Goal: Transaction & Acquisition: Purchase product/service

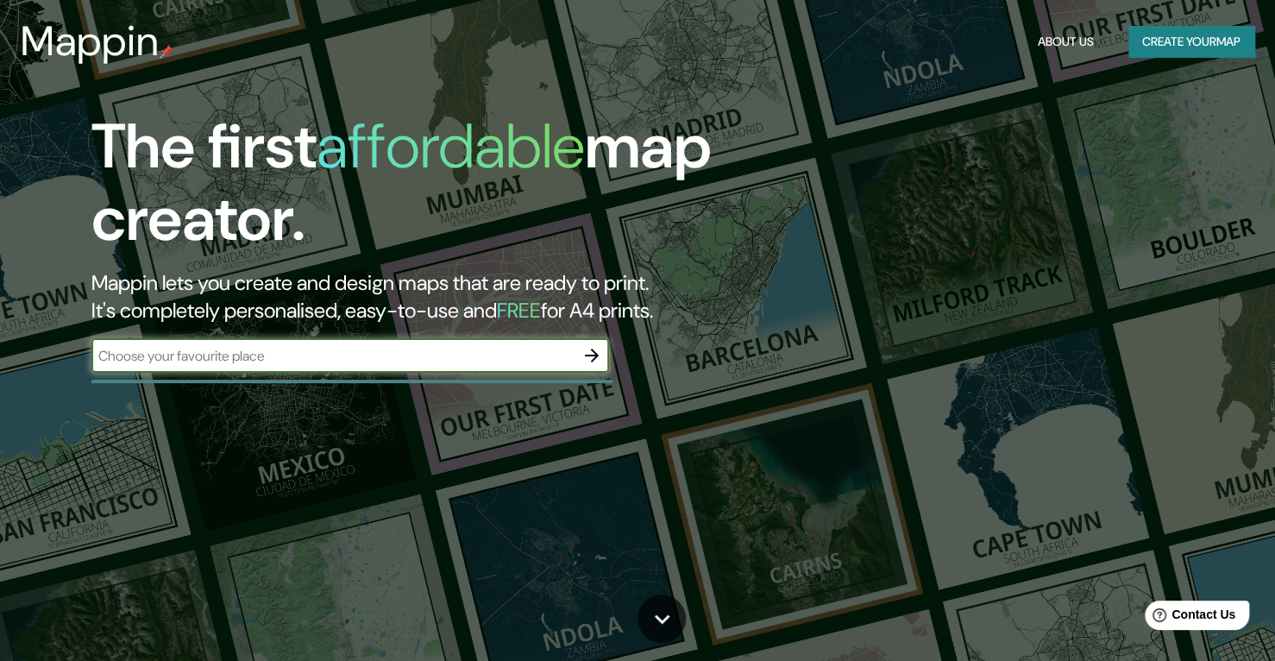
click at [342, 364] on input "text" at bounding box center [332, 356] width 483 height 20
type input "balav"
click at [591, 350] on icon "button" at bounding box center [591, 355] width 21 height 21
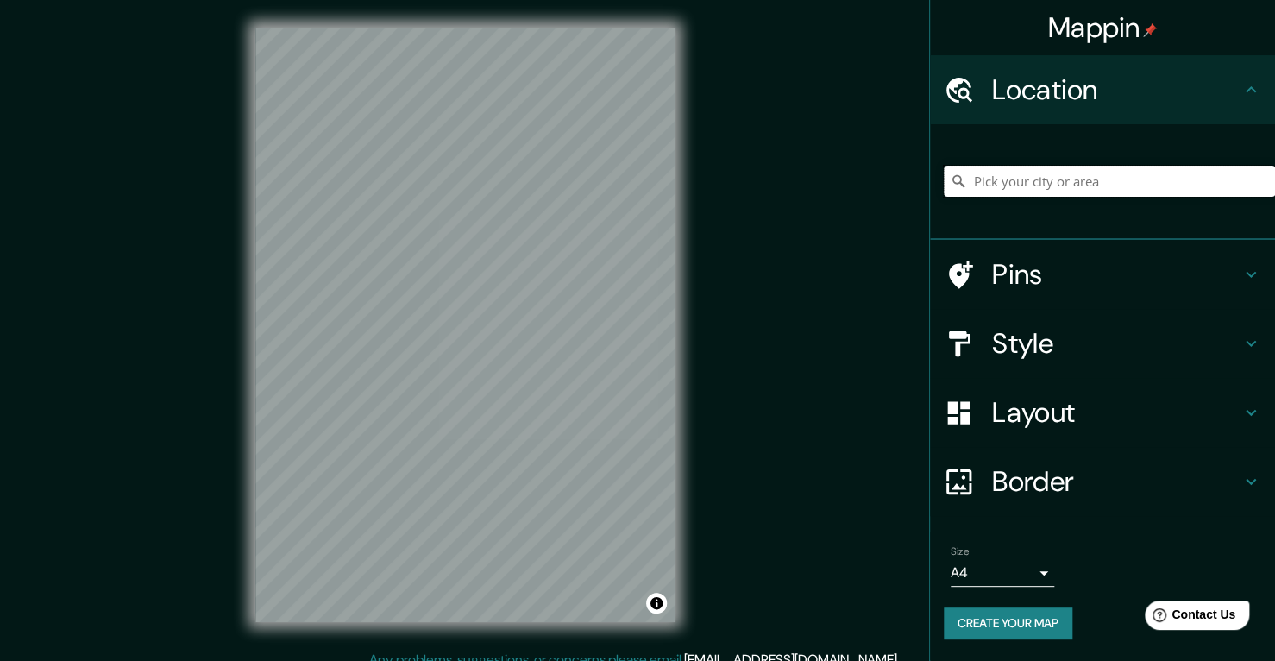
click at [1101, 186] on input "Pick your city or area" at bounding box center [1109, 181] width 331 height 31
type input "a"
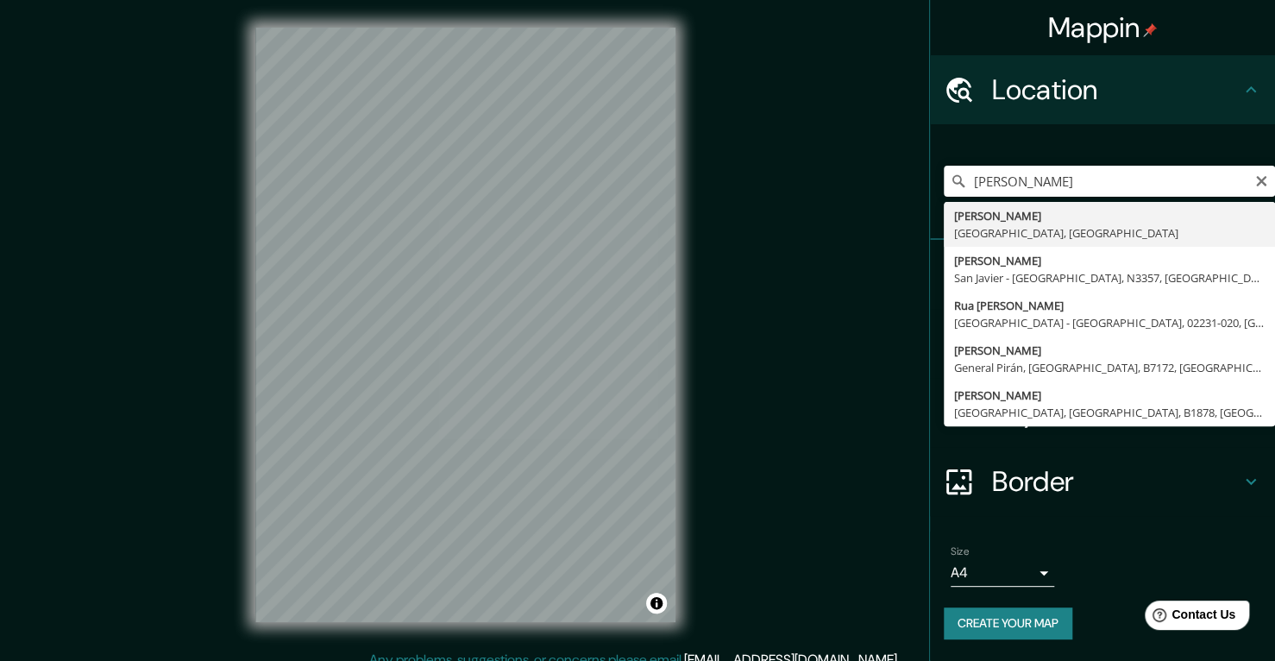
type input "Jorge Newbery, Provincia de Mendoza, Argentina"
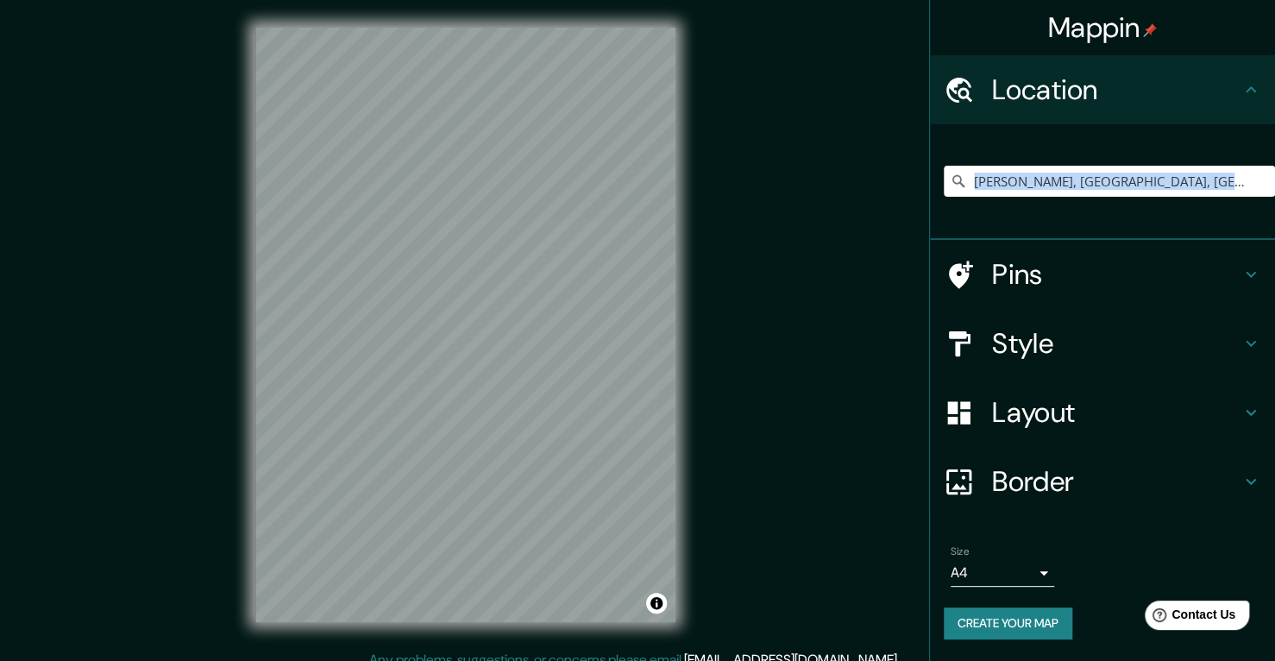
click at [1003, 216] on div "Jorge Newbery, Provincia de Mendoza, Argentina" at bounding box center [1109, 181] width 331 height 86
click at [1056, 275] on h4 "Pins" at bounding box center [1116, 274] width 248 height 35
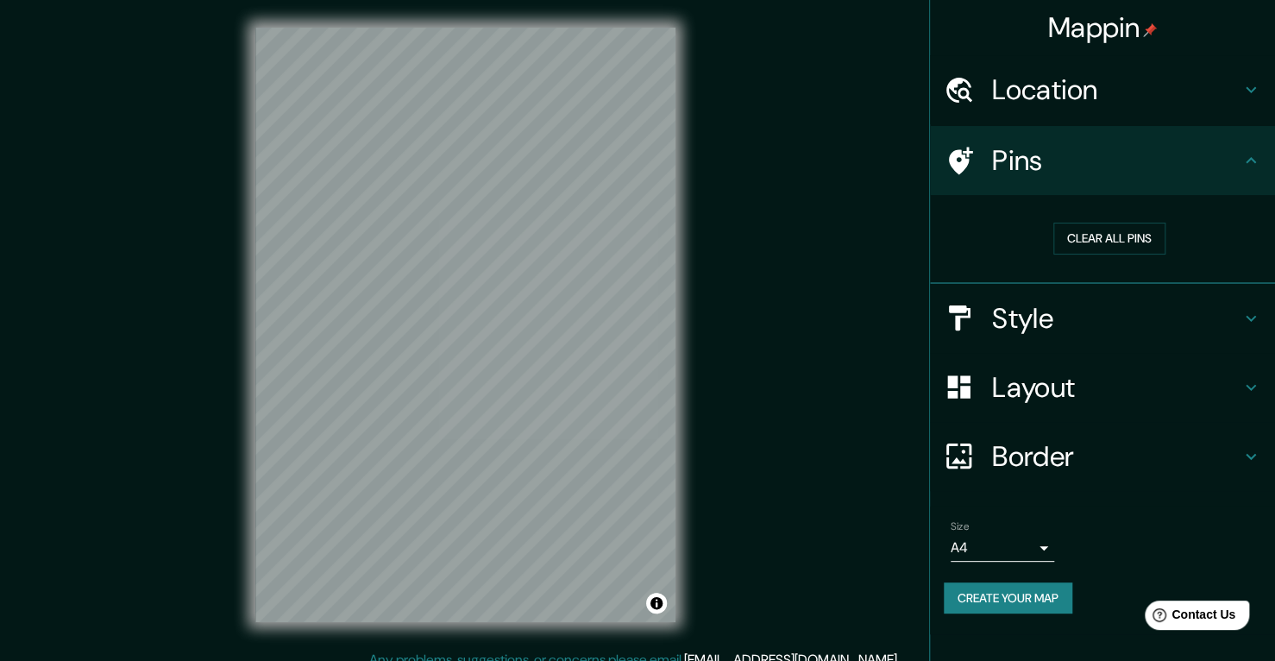
click at [1078, 322] on h4 "Style" at bounding box center [1116, 318] width 248 height 35
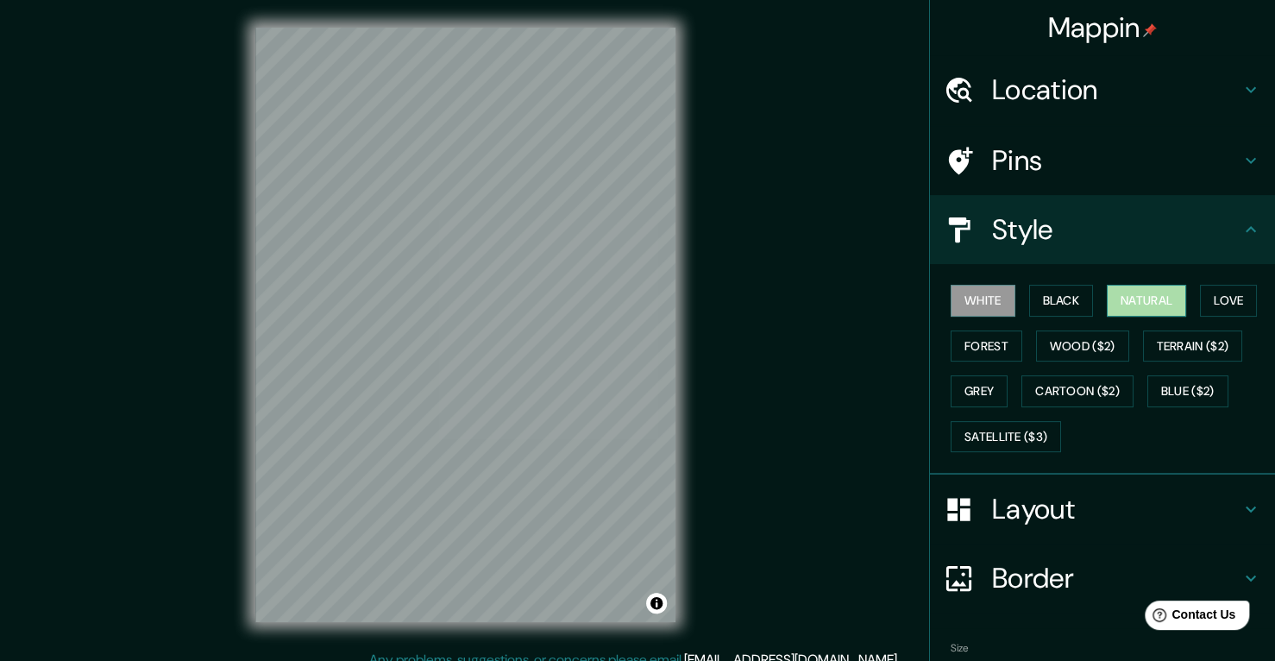
click at [1125, 289] on button "Natural" at bounding box center [1146, 301] width 79 height 32
click at [1081, 500] on h4 "Layout" at bounding box center [1116, 509] width 248 height 35
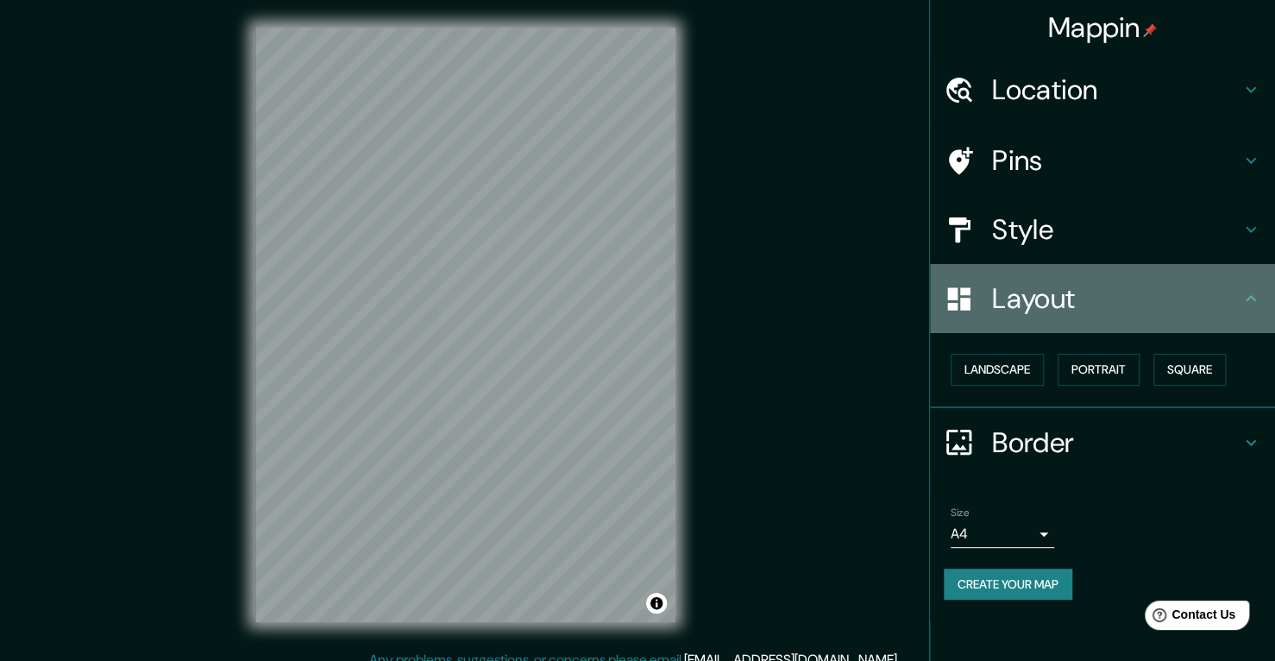
click at [1136, 298] on h4 "Layout" at bounding box center [1116, 298] width 248 height 35
click at [1235, 296] on h4 "Layout" at bounding box center [1116, 298] width 248 height 35
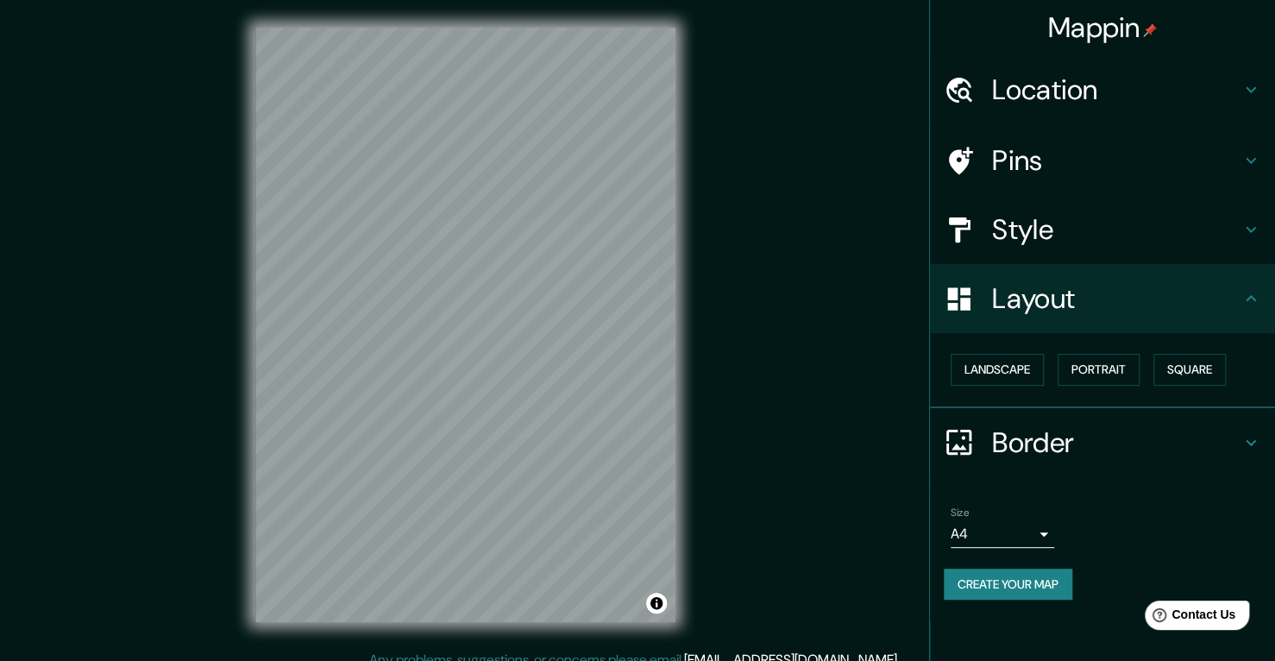
click at [1253, 299] on icon at bounding box center [1251, 298] width 21 height 21
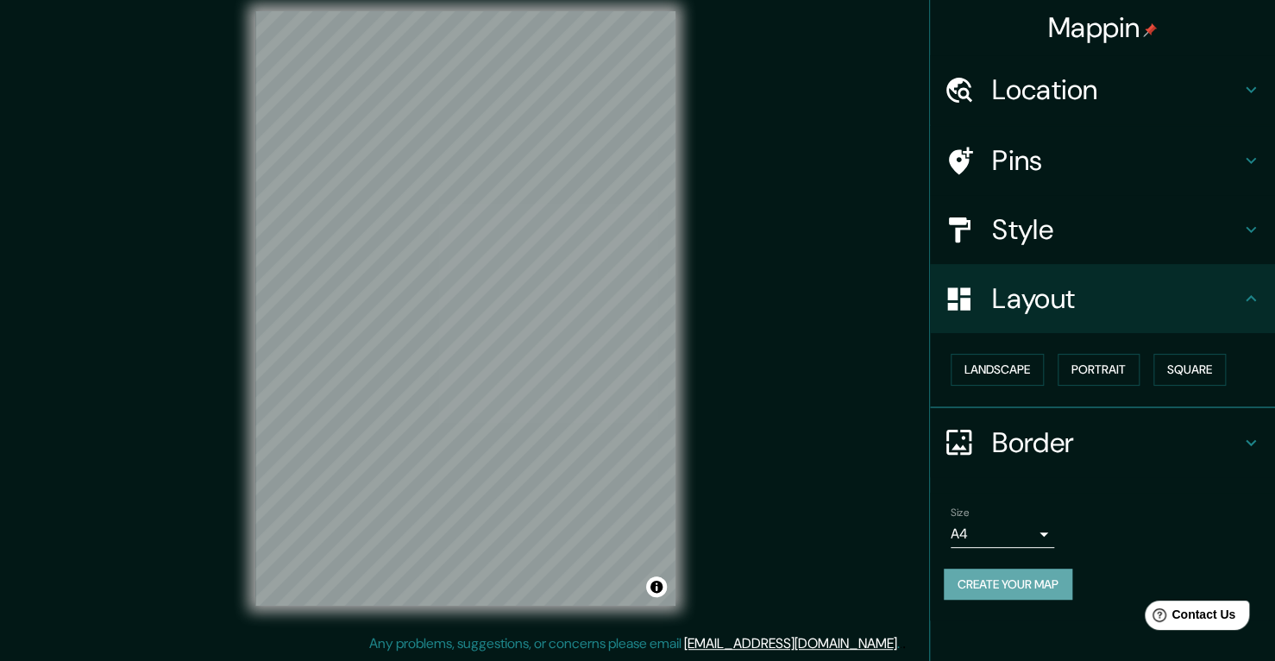
click at [989, 573] on button "Create your map" at bounding box center [1008, 585] width 129 height 32
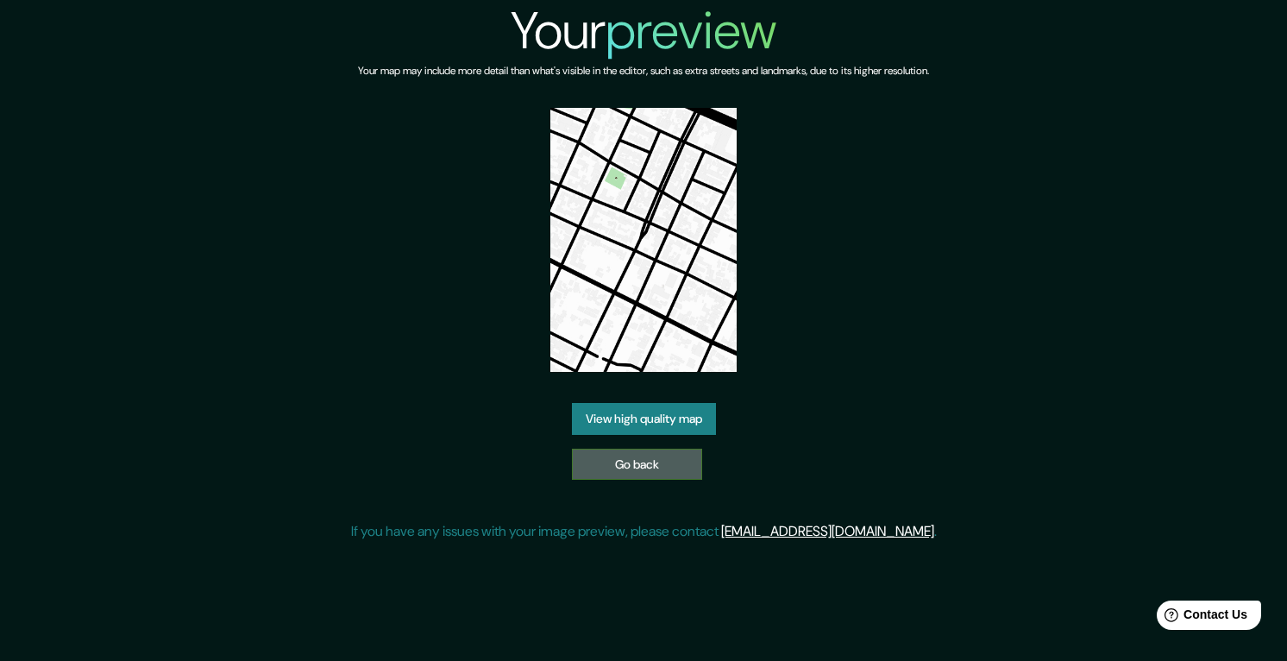
click at [616, 462] on link "Go back" at bounding box center [637, 465] width 130 height 32
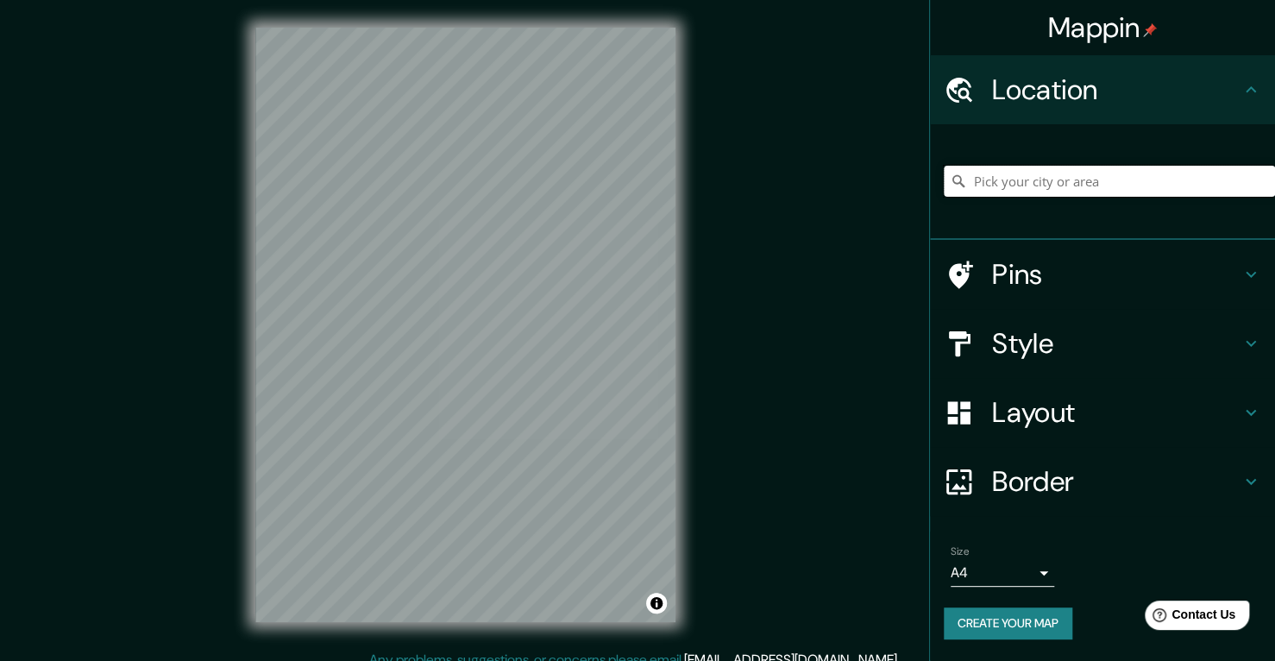
click at [1046, 188] on input "Pick your city or area" at bounding box center [1109, 181] width 331 height 31
type input "Toronto, Ontario, Canadá"
click at [1058, 265] on h4 "Pins" at bounding box center [1116, 274] width 248 height 35
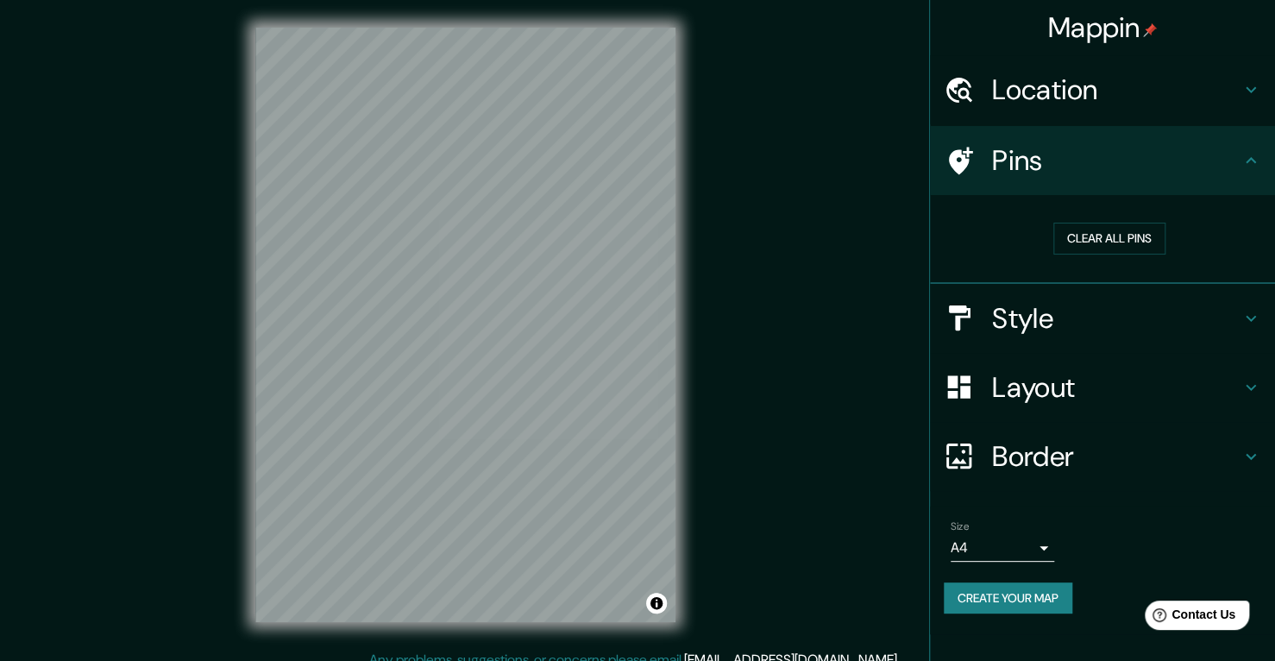
click at [1047, 344] on div "Style" at bounding box center [1102, 318] width 345 height 69
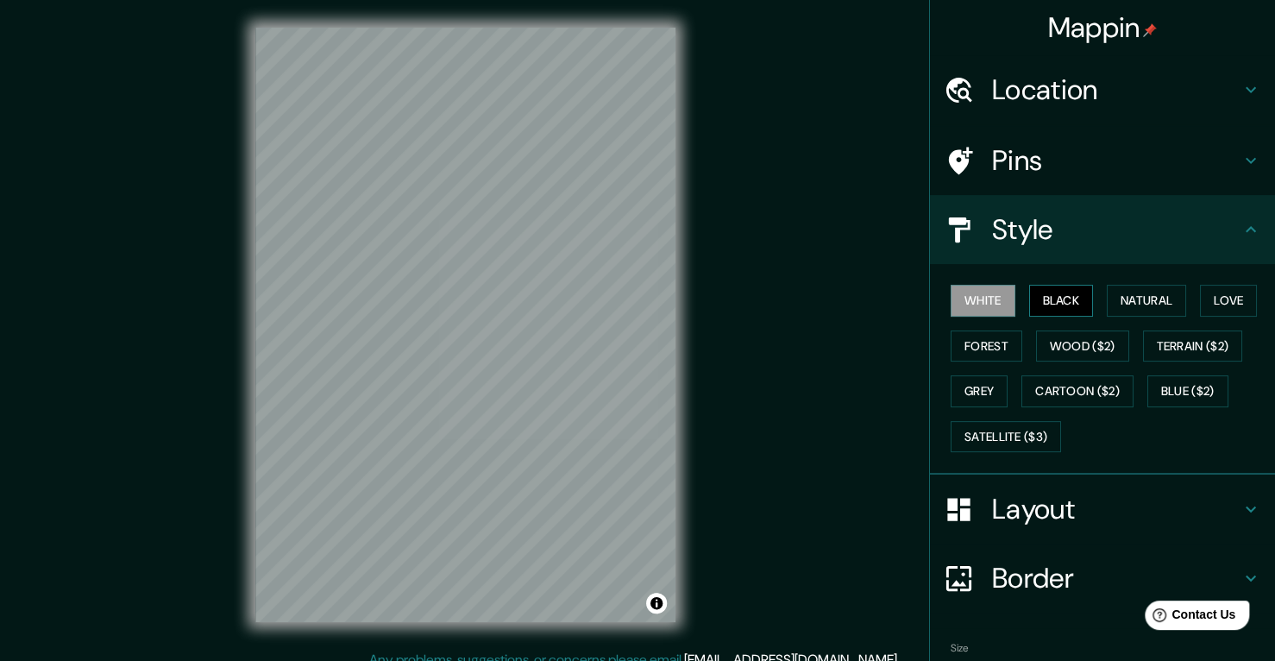
click at [1038, 293] on button "Black" at bounding box center [1061, 301] width 65 height 32
click at [952, 298] on button "White" at bounding box center [983, 301] width 65 height 32
click at [1039, 296] on button "Black" at bounding box center [1061, 301] width 65 height 32
click at [966, 302] on button "White" at bounding box center [983, 301] width 65 height 32
click at [1146, 309] on button "Natural" at bounding box center [1146, 301] width 79 height 32
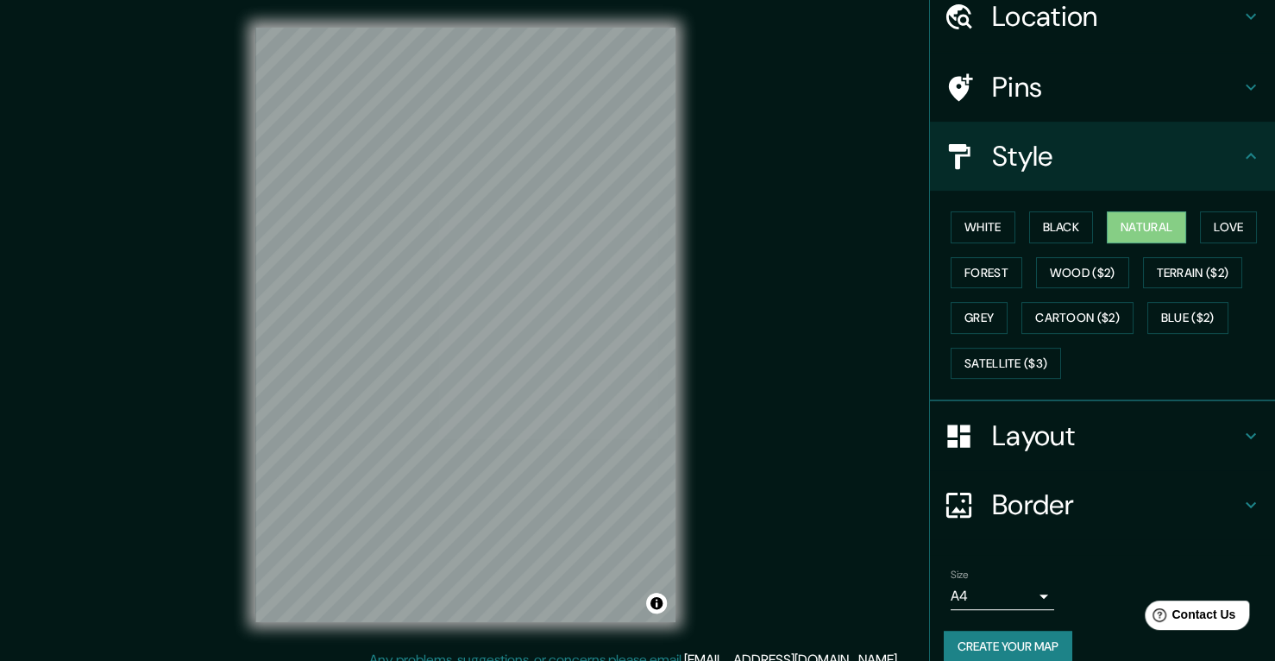
scroll to position [93, 0]
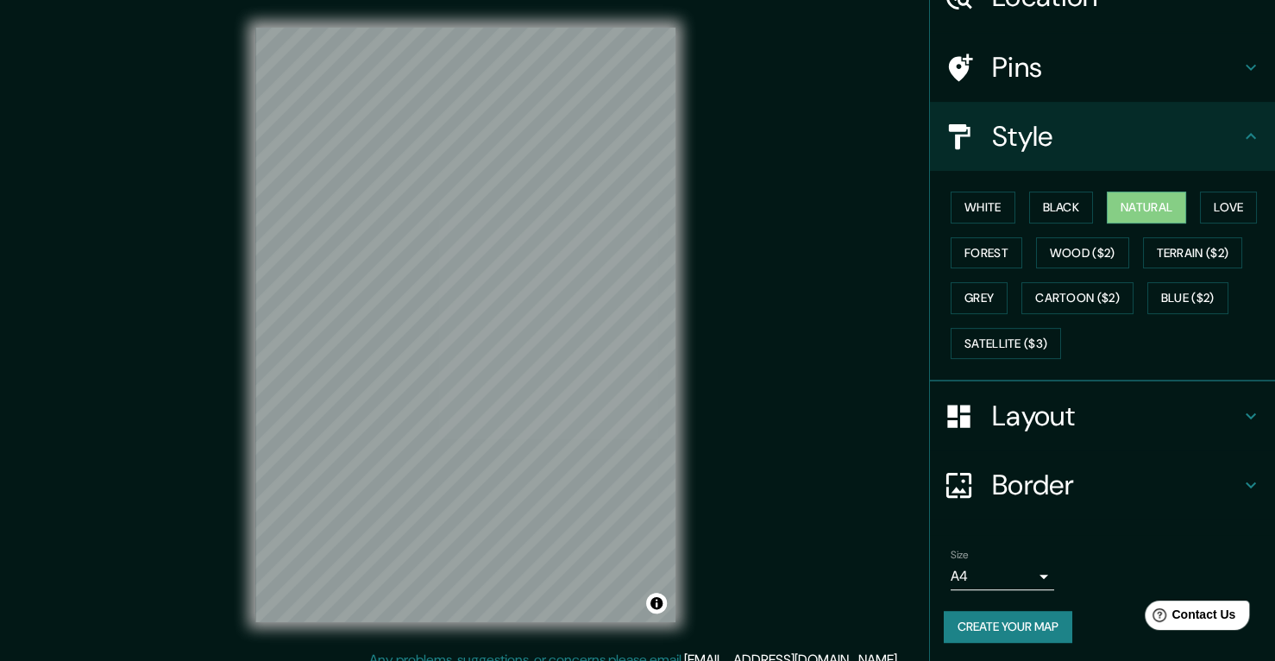
click at [992, 619] on button "Create your map" at bounding box center [1008, 627] width 129 height 32
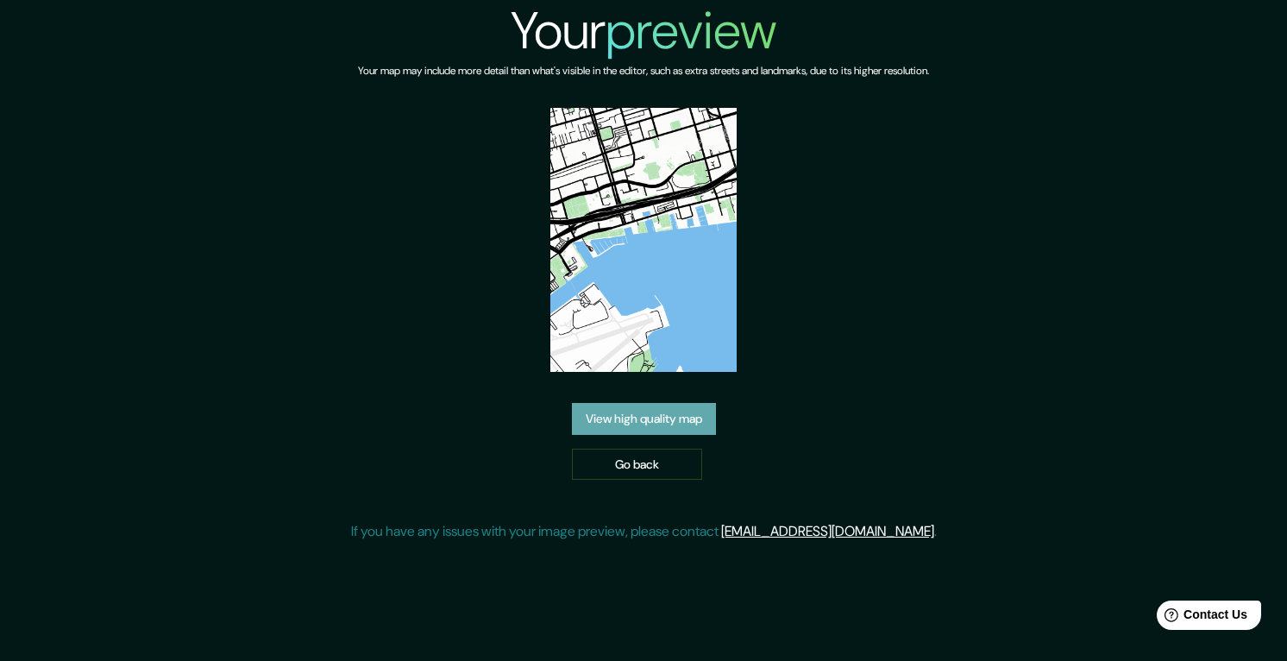
click at [675, 416] on link "View high quality map" at bounding box center [644, 419] width 144 height 32
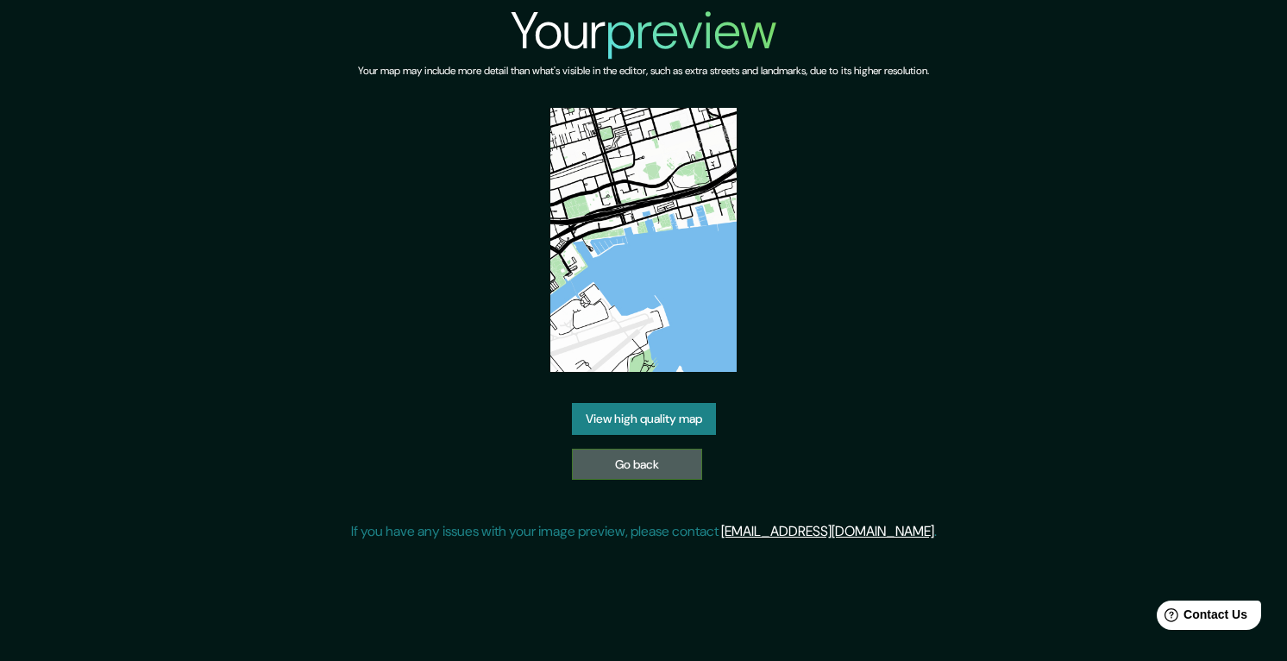
click at [665, 461] on link "Go back" at bounding box center [637, 465] width 130 height 32
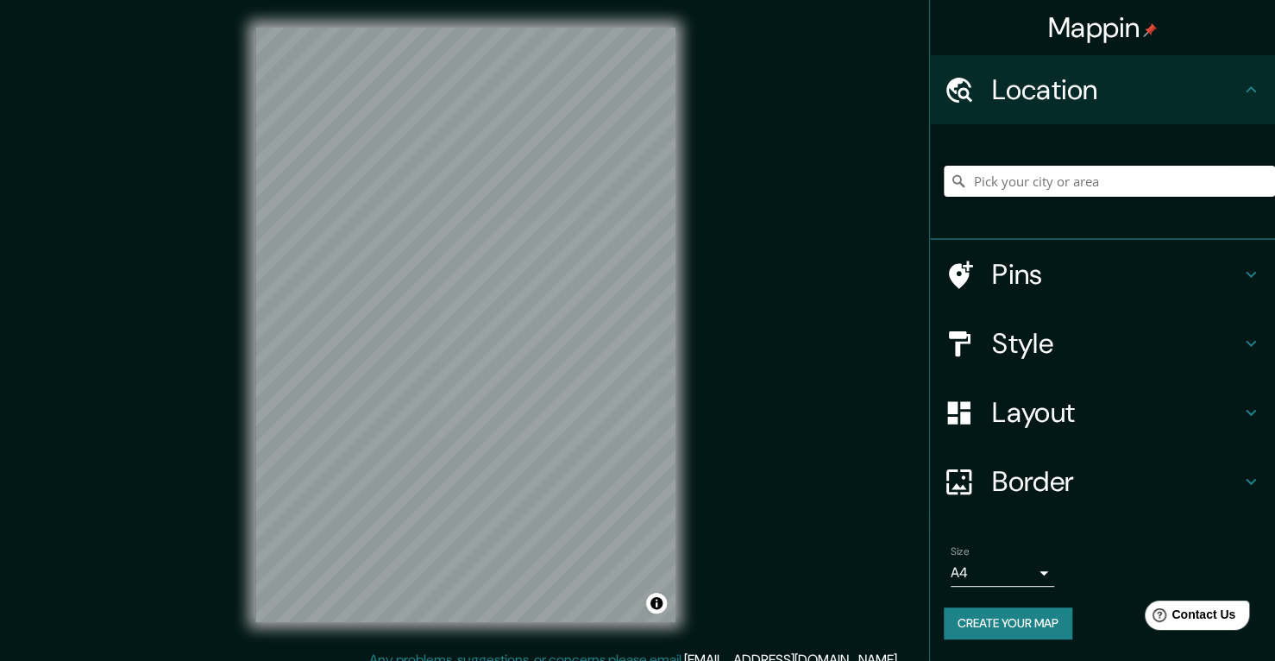
click at [998, 178] on input "Pick your city or area" at bounding box center [1109, 181] width 331 height 31
type input "m"
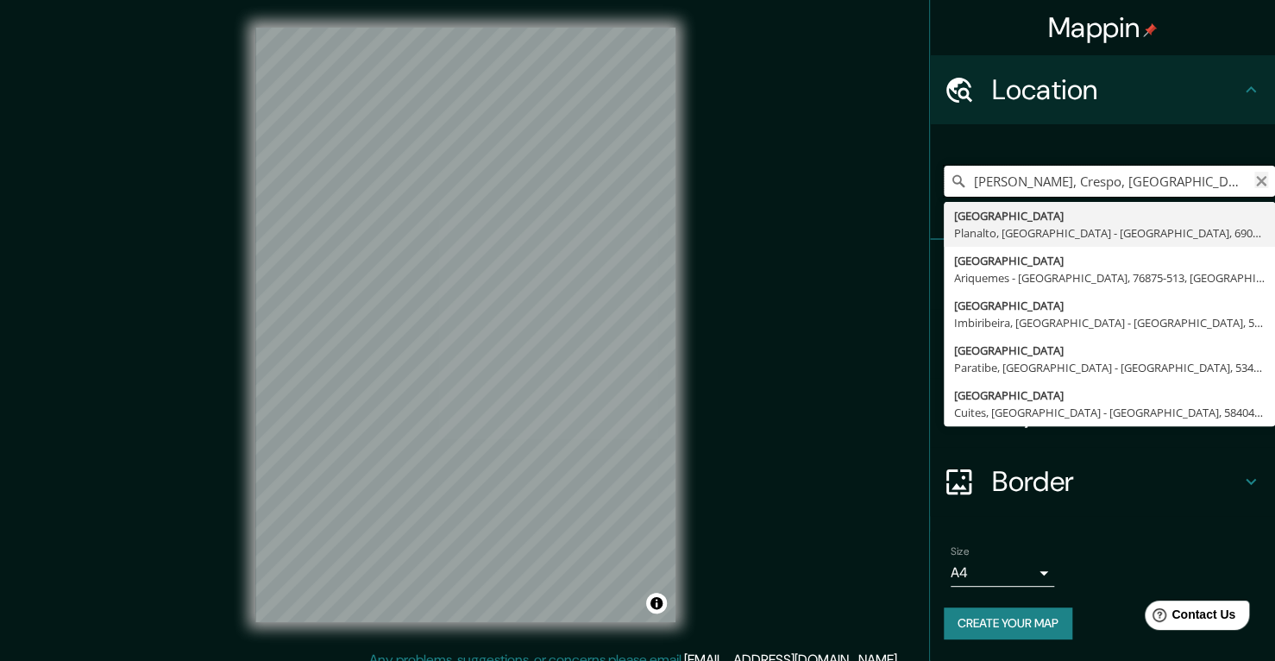
type input "Beco Madri, Crespo, Manaos - Amazonas, 69073-182, Brasil"
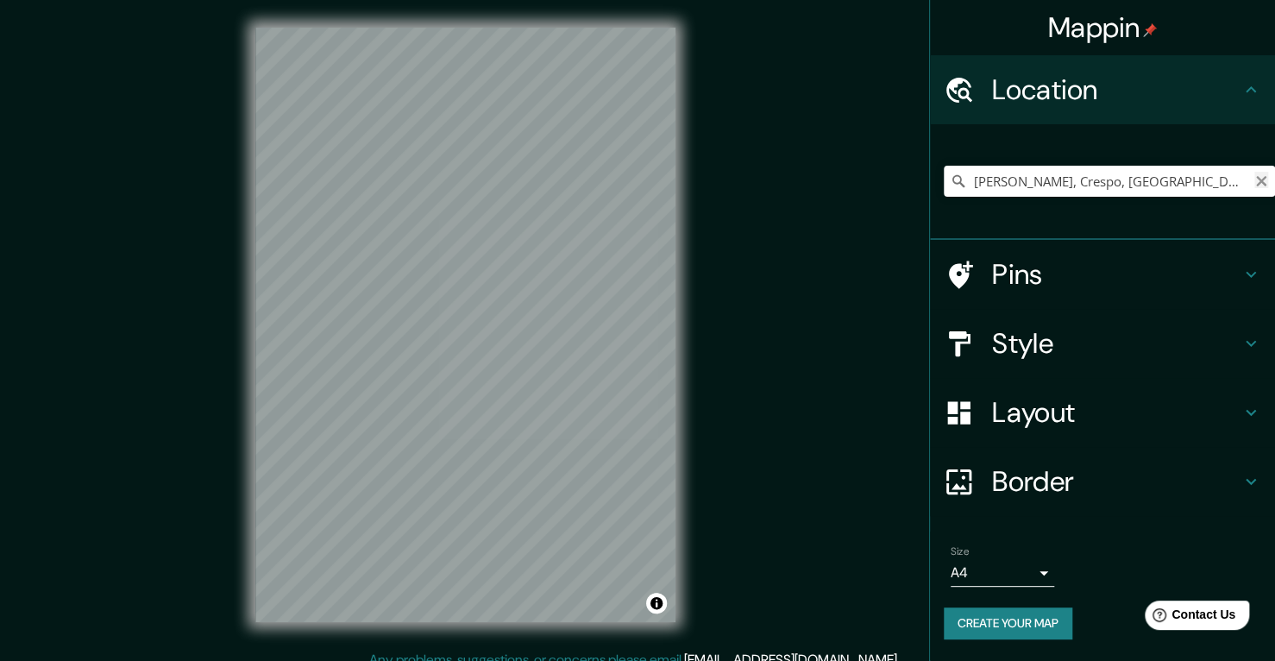
click at [1264, 181] on icon "Clear" at bounding box center [1261, 181] width 14 height 14
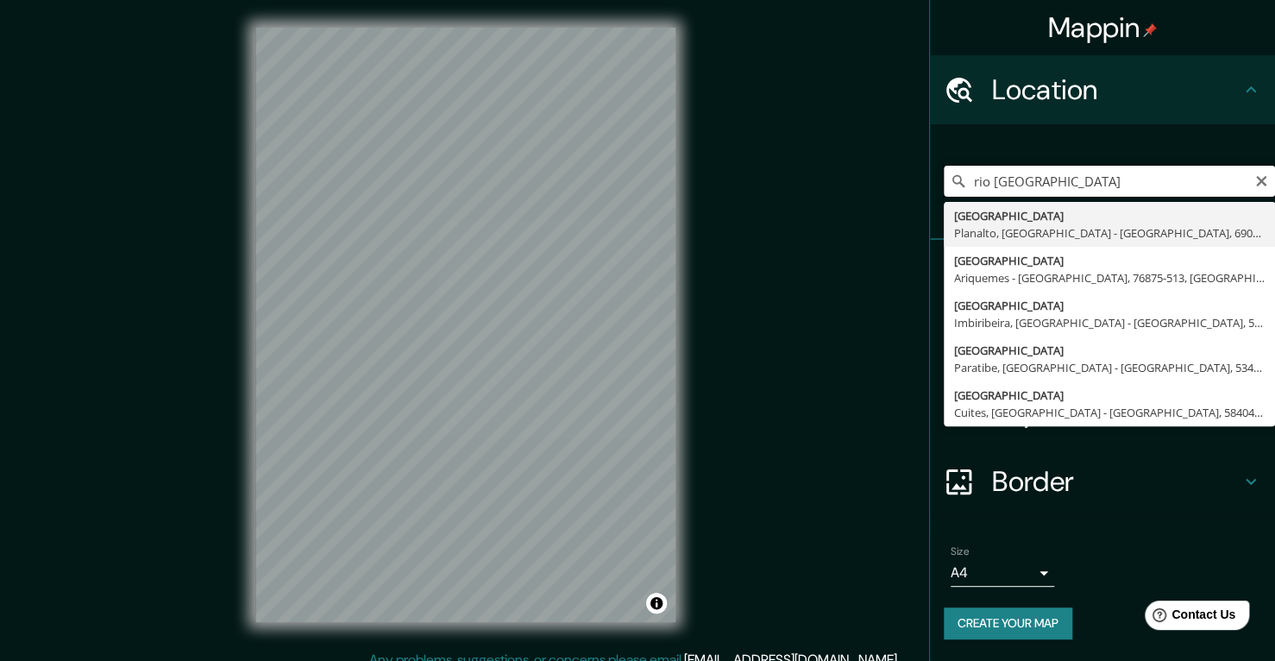
click at [1041, 192] on input "rio madrid" at bounding box center [1109, 181] width 331 height 31
type input "r"
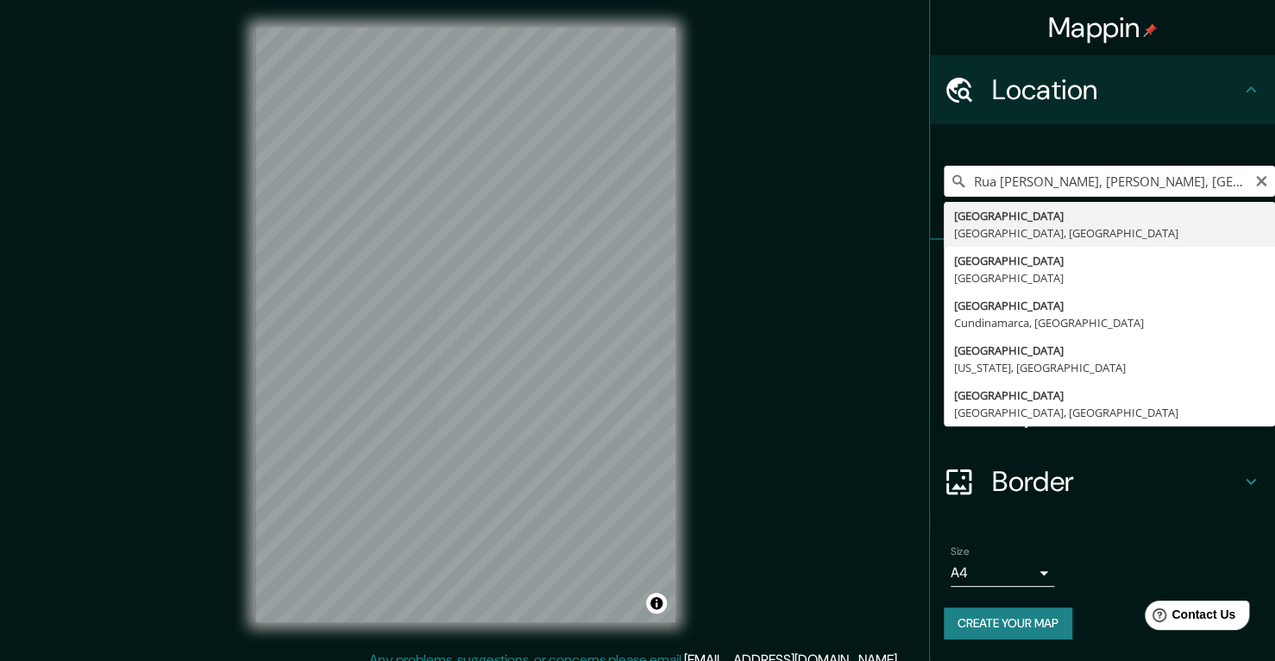
click at [1253, 180] on input "Rua Karl Marx, Jorge Teixeira, Manaos - Amazonas, 69090-000, Brasil" at bounding box center [1109, 181] width 331 height 31
type input "Rua Karl Marx, Jorge Teixeira, Manaos - Amazonas, 69090-000, Brasil"
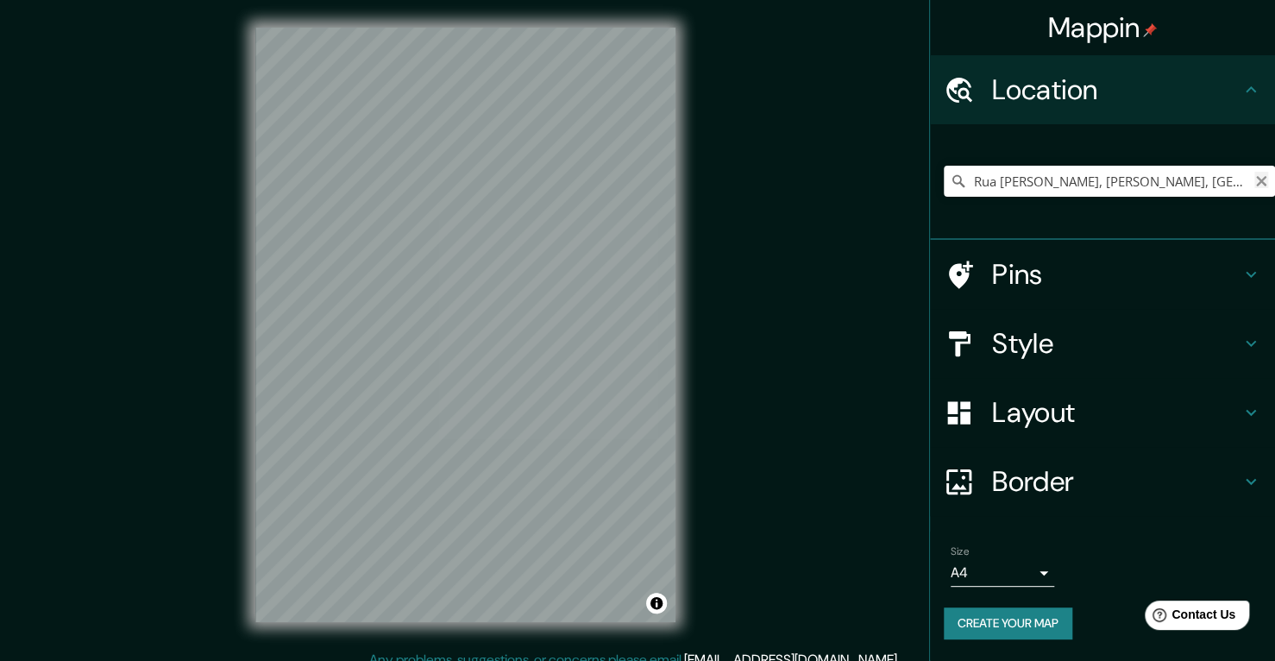
click at [1261, 181] on icon "Clear" at bounding box center [1261, 181] width 10 height 10
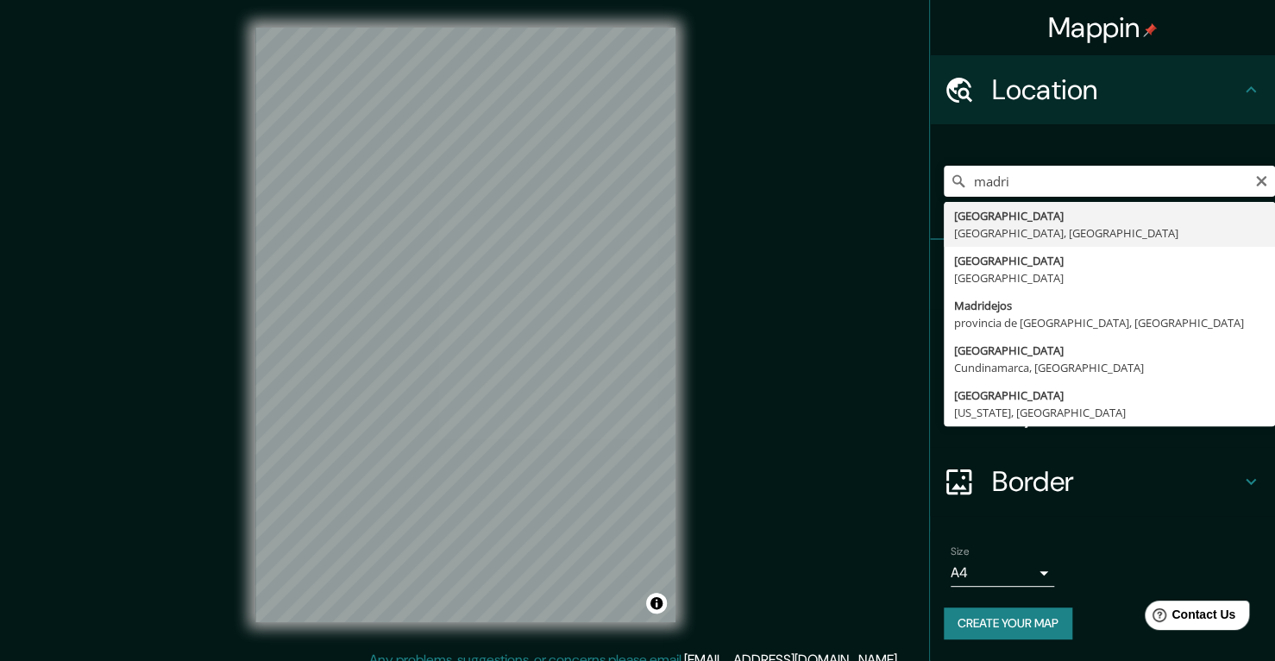
type input "Madrid, Madrid, España"
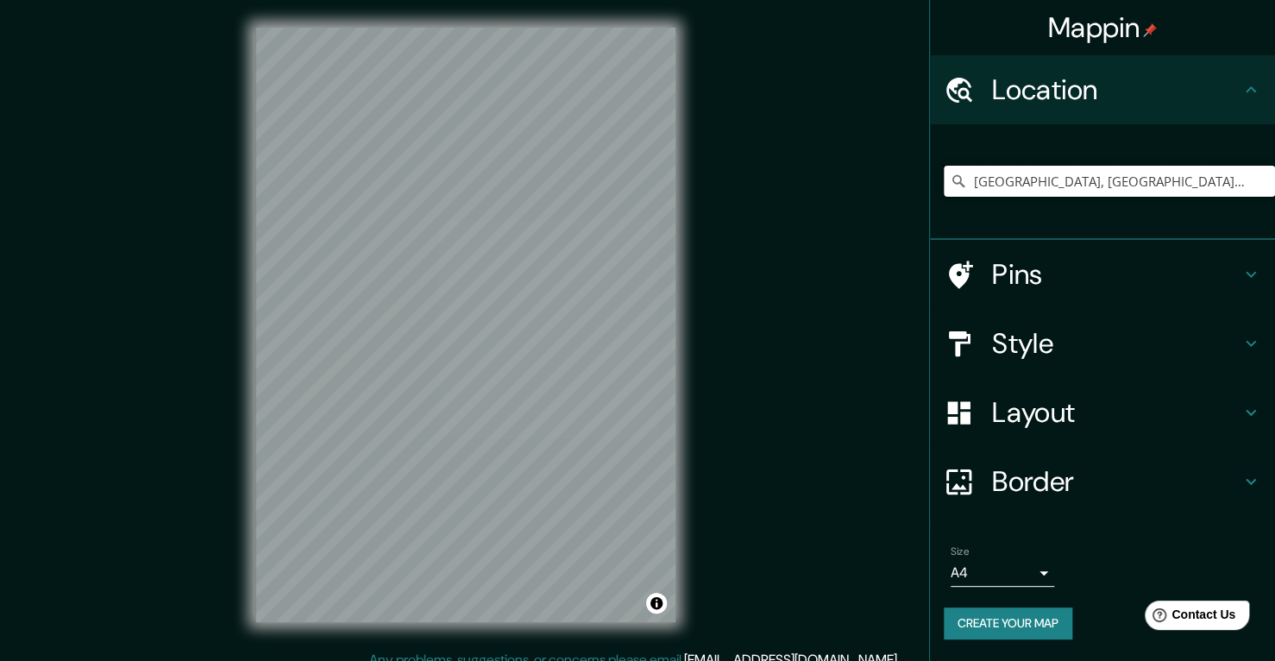
drag, startPoint x: 1150, startPoint y: 178, endPoint x: 881, endPoint y: 191, distance: 269.5
click at [881, 191] on div "Mappin Location Madrid, Madrid, España Pins Style Layout Border Choose a border…" at bounding box center [637, 338] width 1275 height 677
paste input "Puentede Segovia, s/n28005"
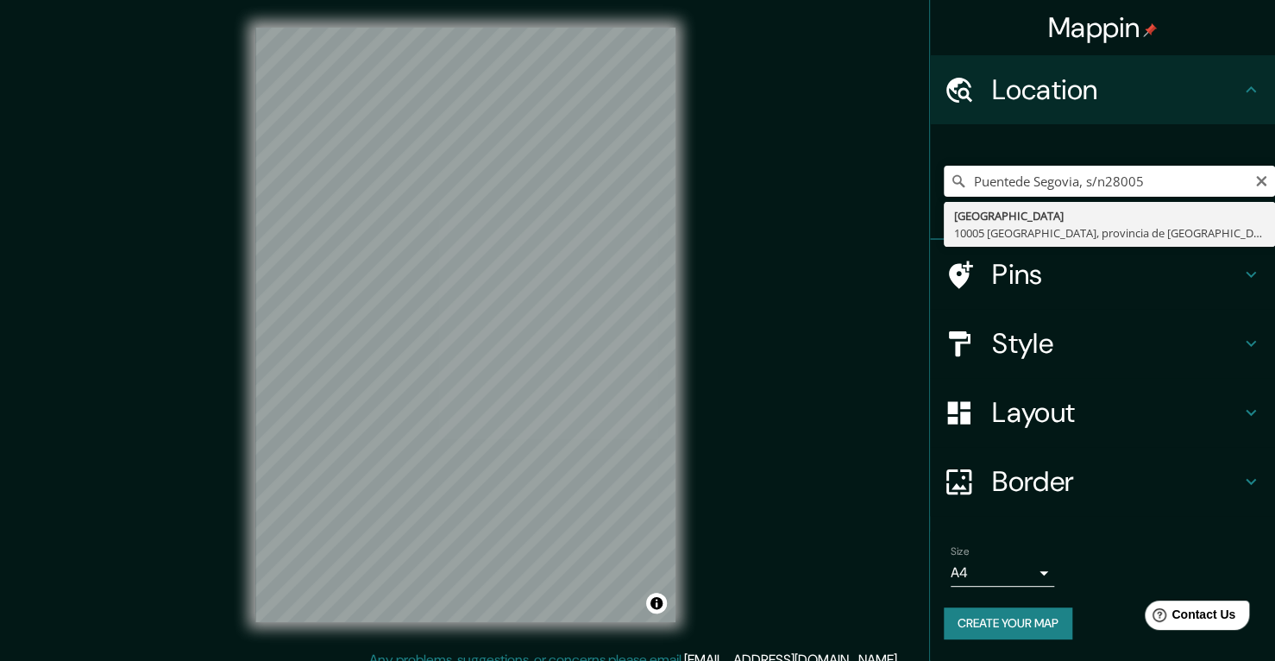
type input "Calle Segovia, 10005 Cáceres, provincia de Cáceres, España"
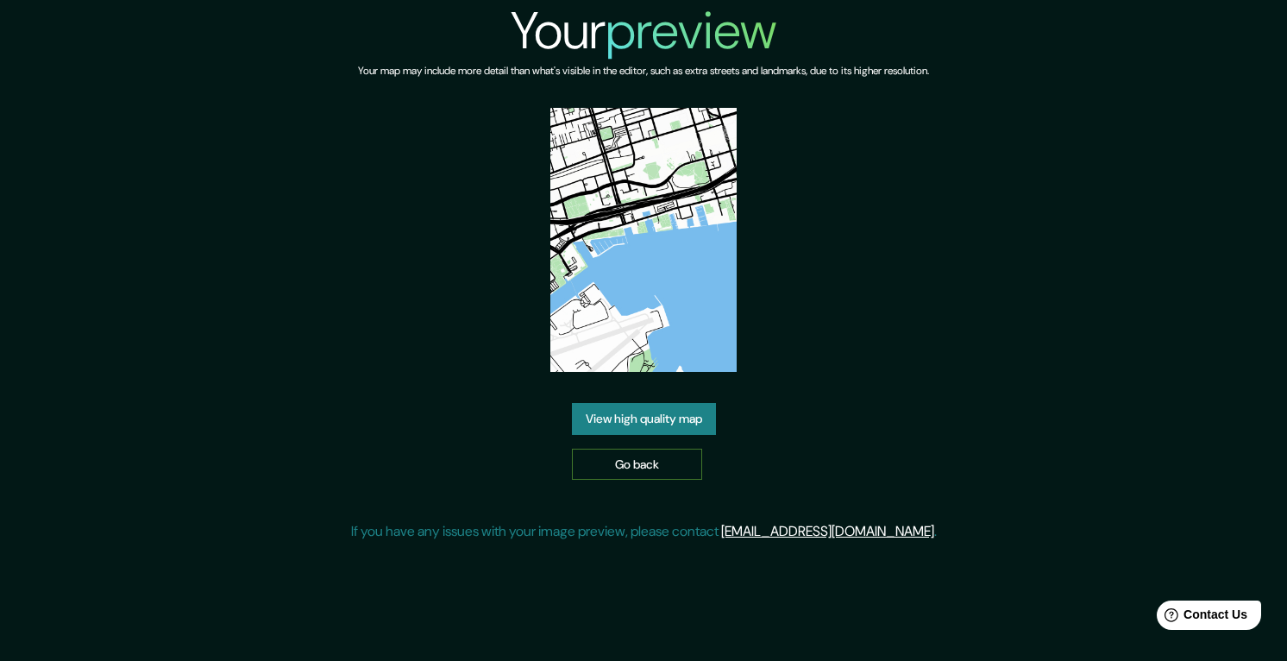
click at [634, 470] on link "Go back" at bounding box center [637, 465] width 130 height 32
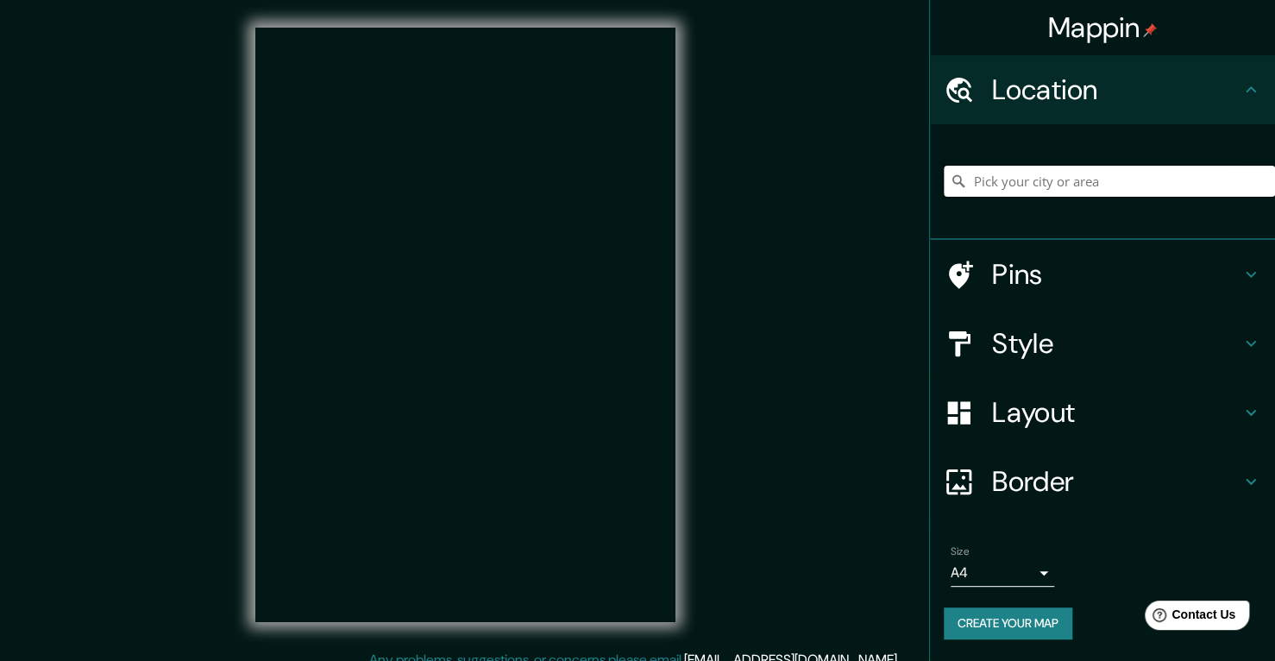
click at [1063, 185] on input "Pick your city or area" at bounding box center [1109, 181] width 331 height 31
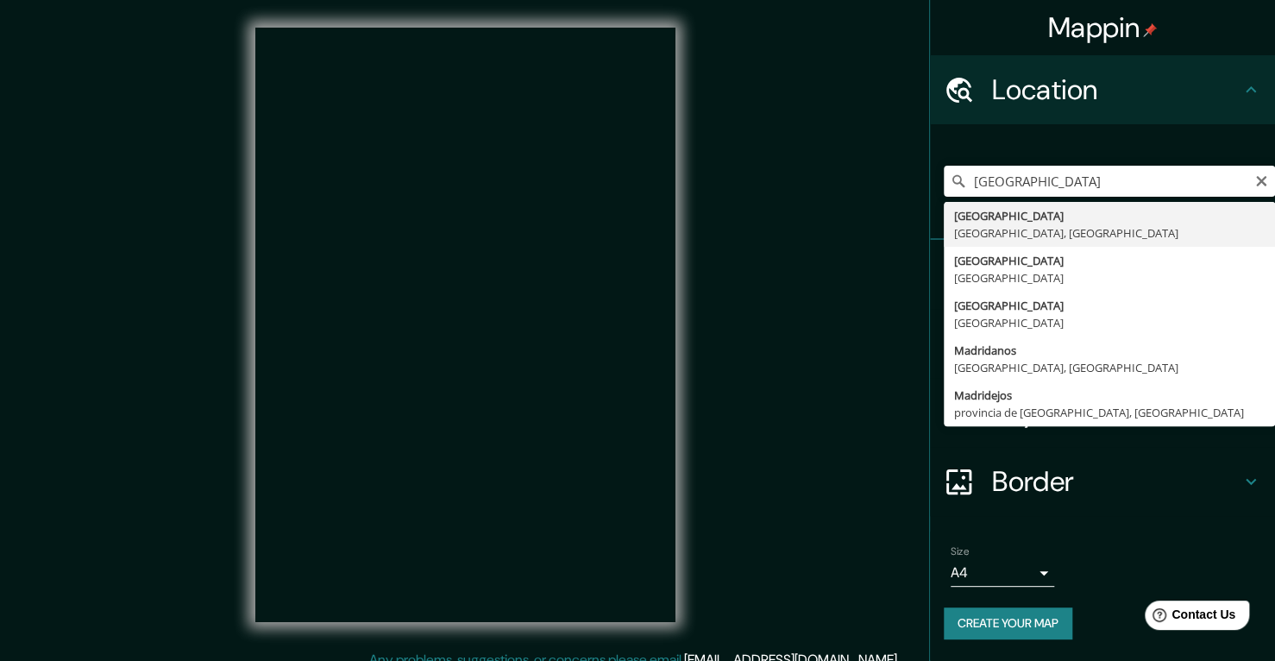
type input "Madrid, Madrid, España"
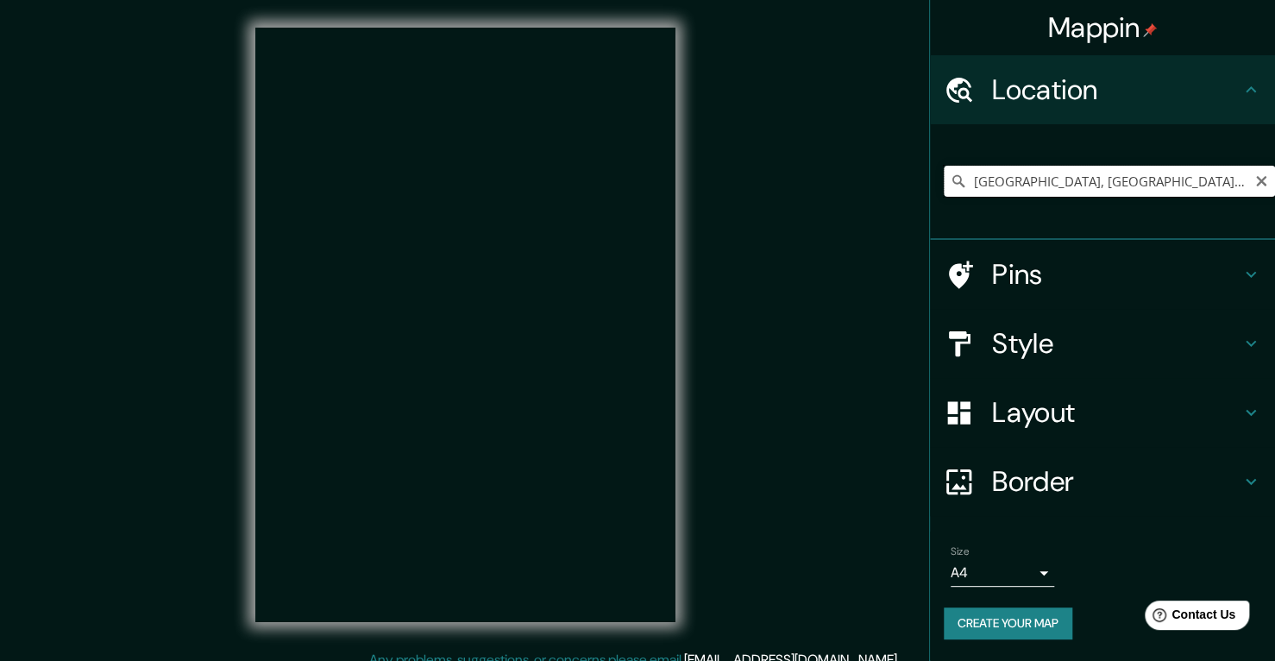
drag, startPoint x: 1149, startPoint y: 190, endPoint x: 604, endPoint y: 200, distance: 545.3
click at [605, 196] on div "Mappin Location Madrid, Madrid, España Pins Style Layout Border Choose a border…" at bounding box center [637, 338] width 1275 height 677
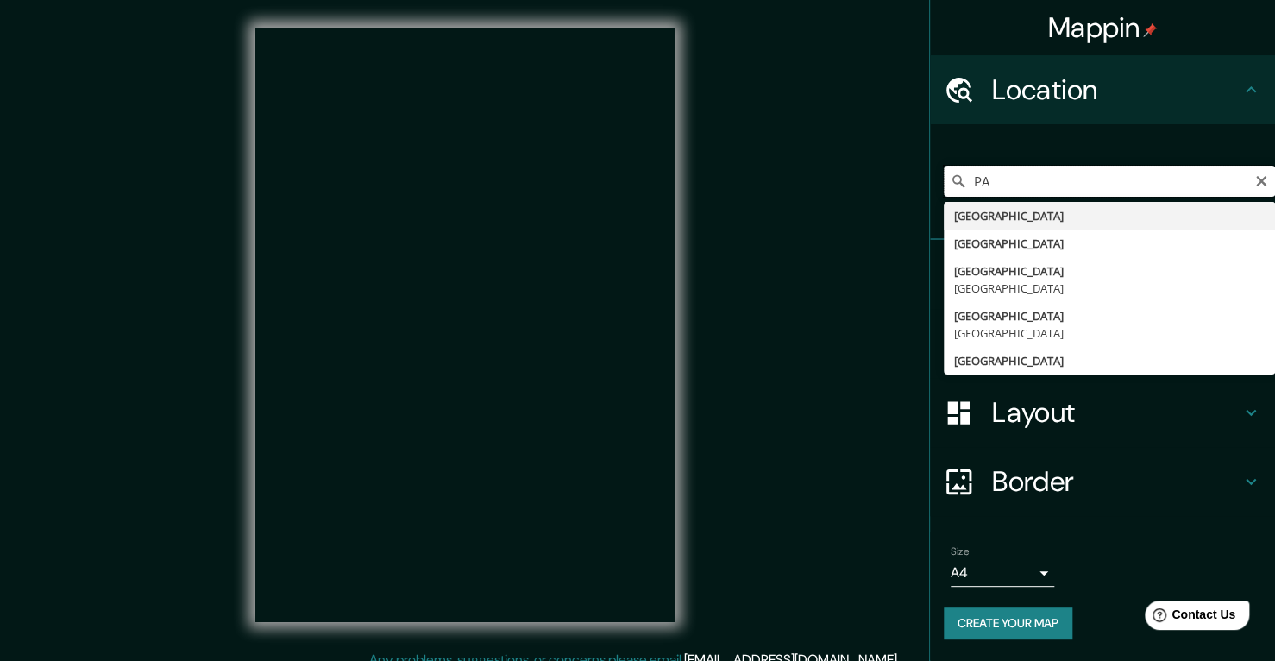
type input "P"
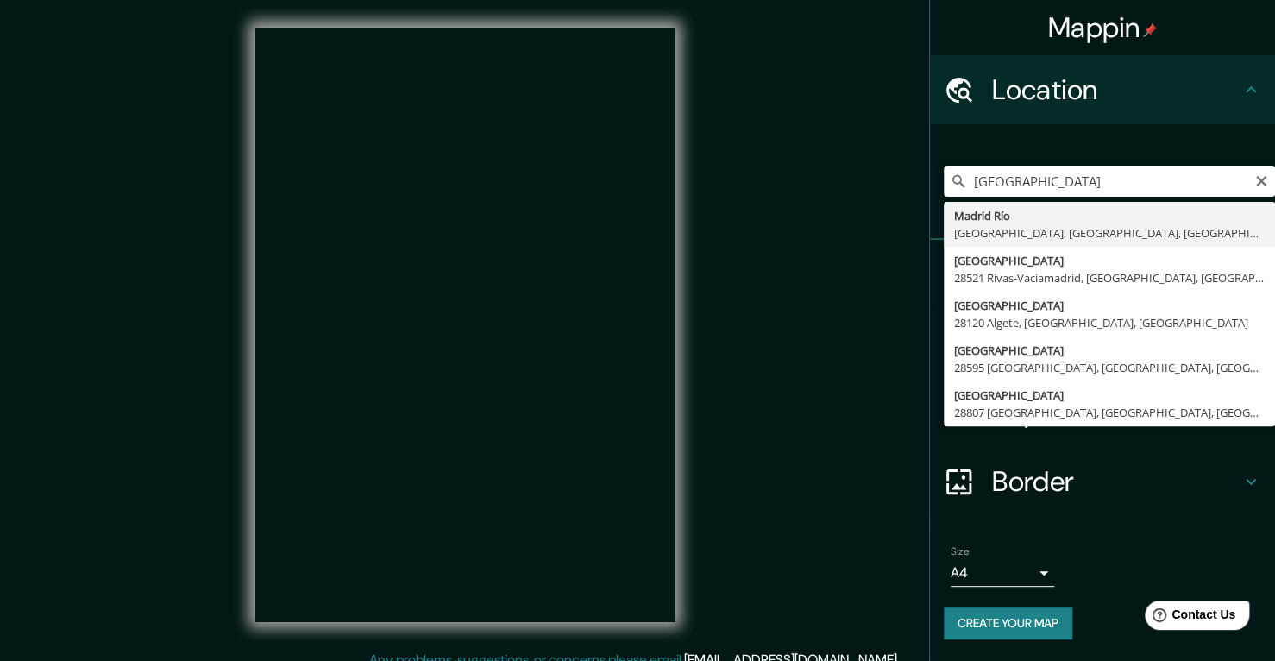
type input "Madrid Río, 28019 Madrid, Madrid, España"
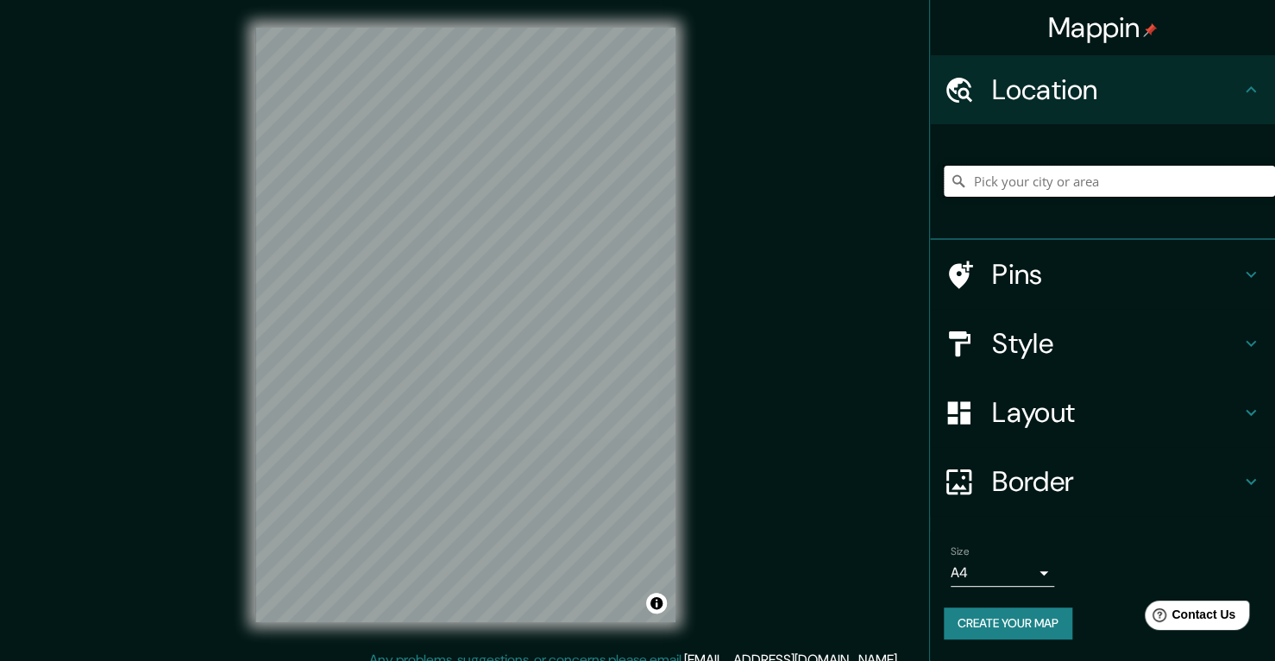
click at [1027, 186] on input "Pick your city or area" at bounding box center [1109, 181] width 331 height 31
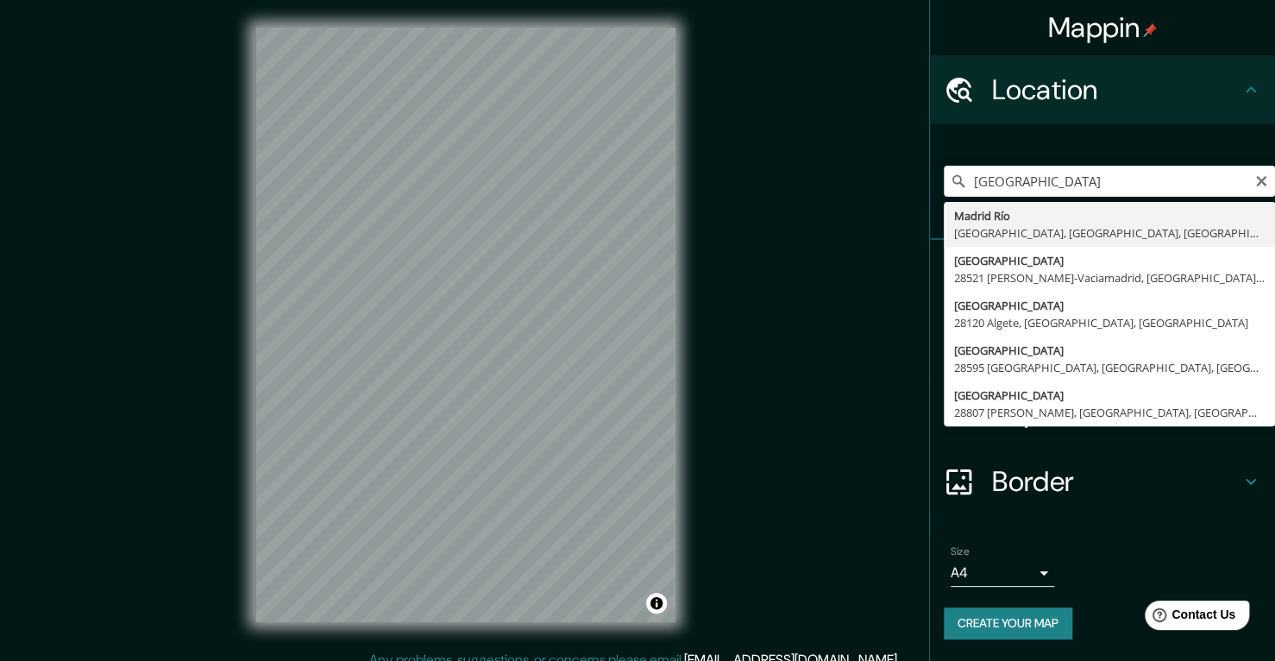
type input "[GEOGRAPHIC_DATA], [GEOGRAPHIC_DATA], [GEOGRAPHIC_DATA]"
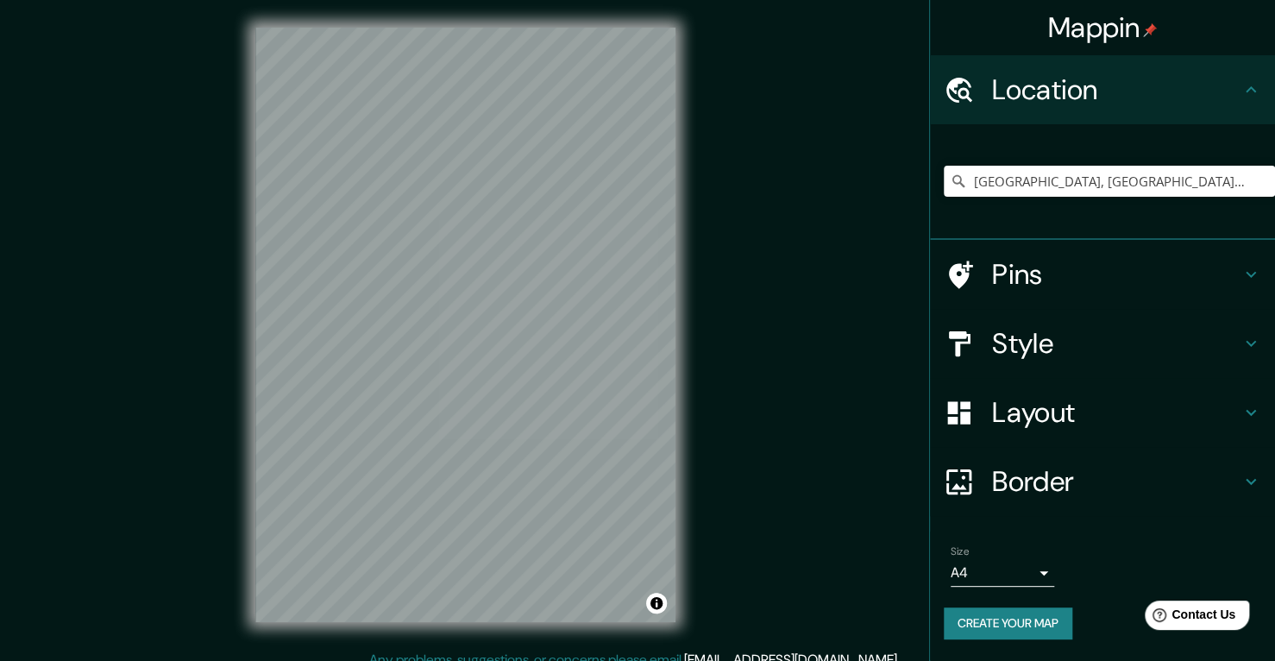
click at [1020, 347] on h4 "Style" at bounding box center [1116, 343] width 248 height 35
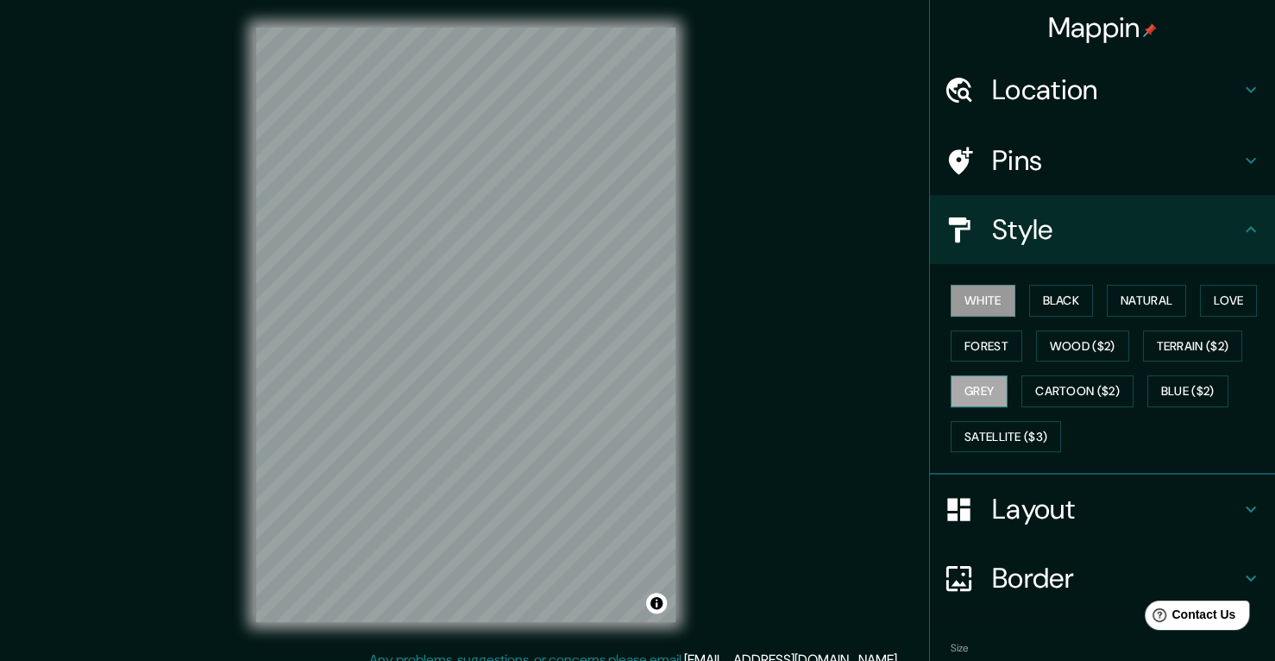
click at [971, 393] on button "Grey" at bounding box center [979, 391] width 57 height 32
drag, startPoint x: 676, startPoint y: 374, endPoint x: 883, endPoint y: 361, distance: 207.5
click at [877, 358] on div "Mappin Location Madrid Río, 28019 Madrid, Madrid, España Pins Style White Black…" at bounding box center [637, 338] width 1275 height 677
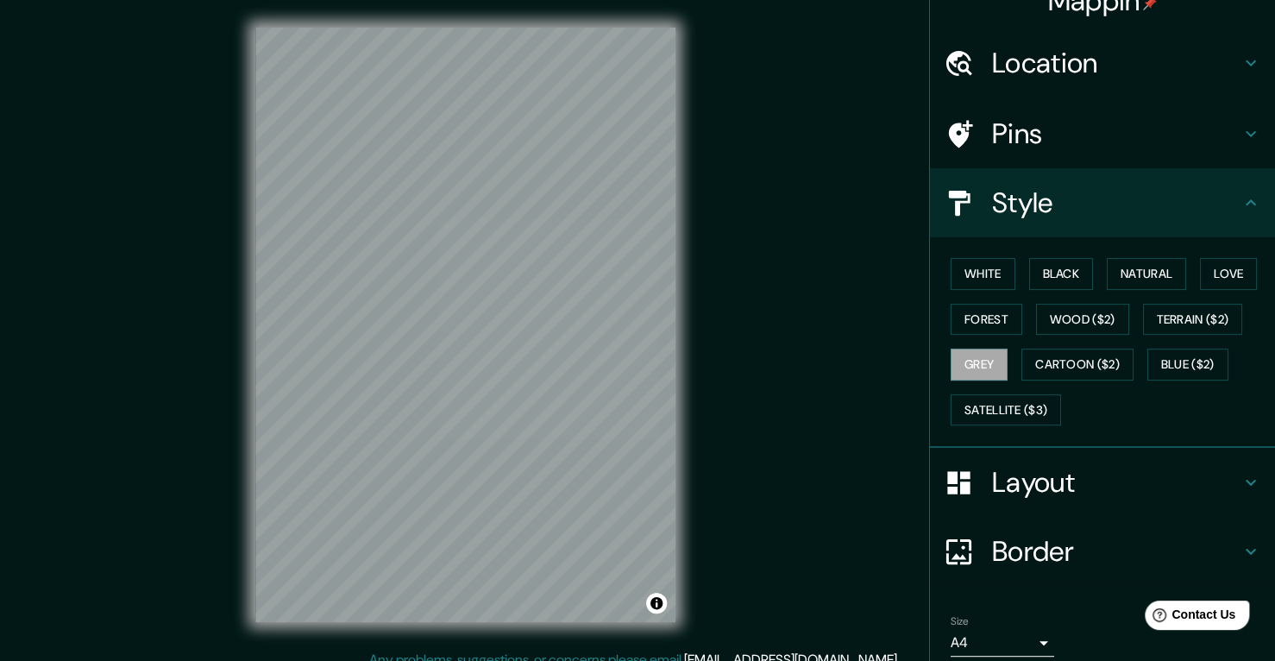
scroll to position [93, 0]
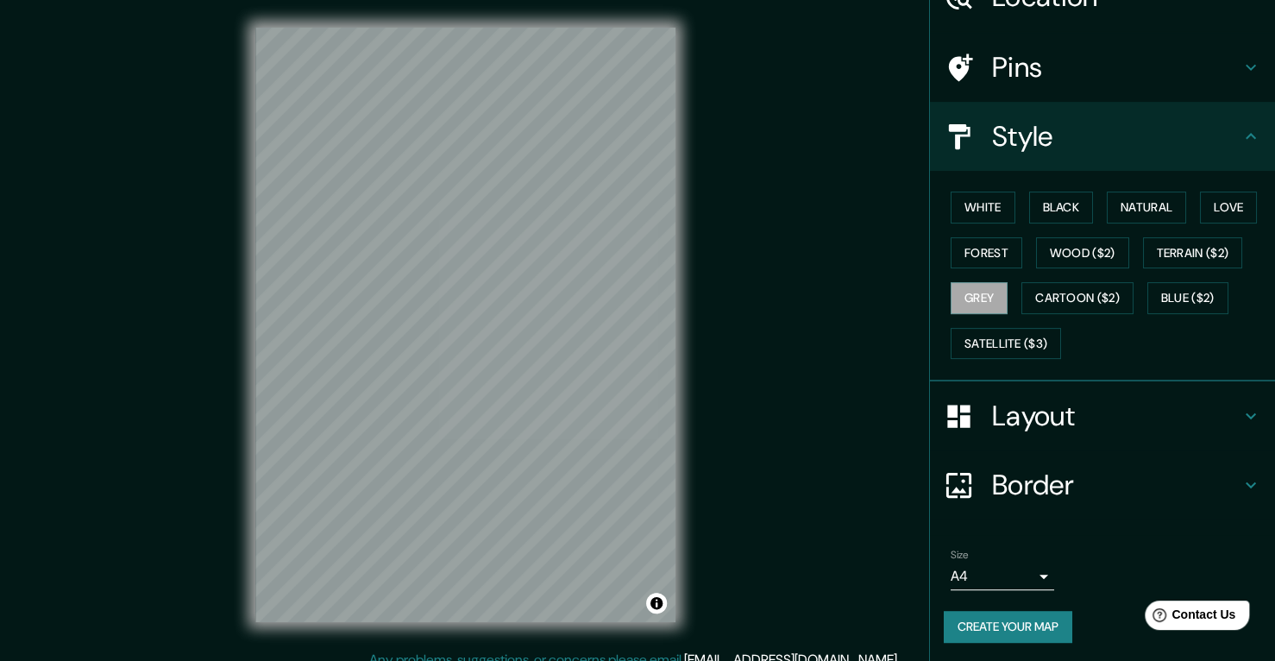
click at [1021, 631] on button "Create your map" at bounding box center [1008, 627] width 129 height 32
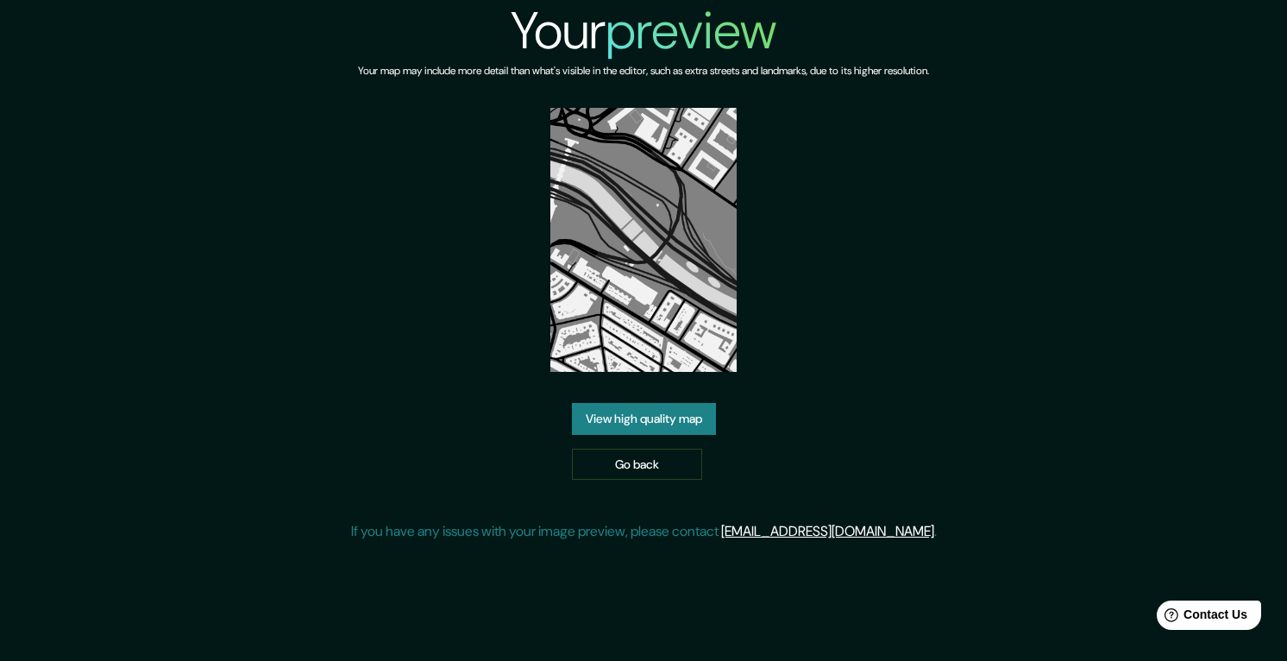
click at [657, 426] on link "View high quality map" at bounding box center [644, 419] width 144 height 32
